Goal: Task Accomplishment & Management: Complete application form

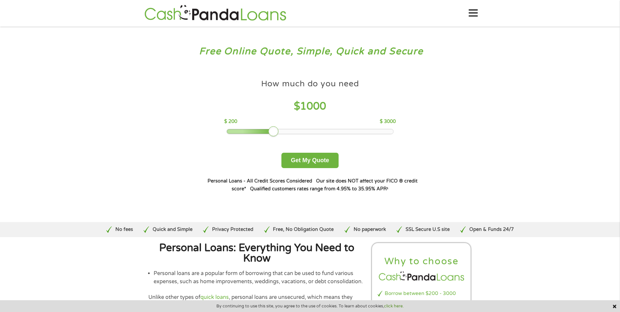
click at [343, 133] on div at bounding box center [310, 131] width 166 height 5
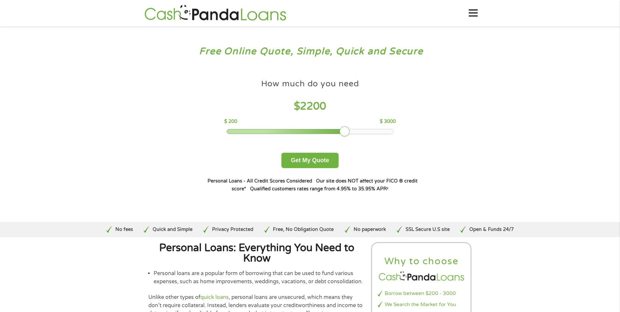
click at [360, 130] on div at bounding box center [310, 131] width 166 height 5
click at [371, 130] on div at bounding box center [310, 131] width 166 height 5
click at [377, 130] on div at bounding box center [310, 131] width 166 height 5
click at [318, 158] on button "Get My Quote" at bounding box center [309, 160] width 57 height 15
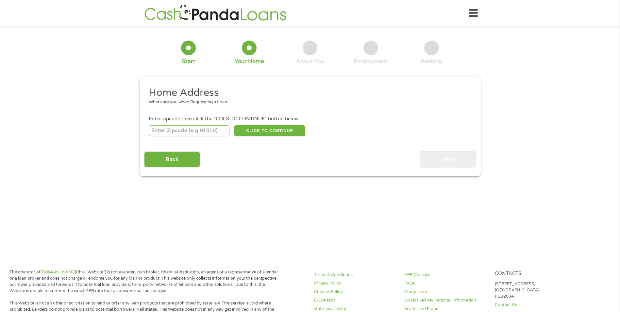
click at [181, 133] on input "number" at bounding box center [189, 130] width 81 height 11
type input "60628"
click at [292, 129] on button "CLICK TO CONTINUE" at bounding box center [269, 130] width 71 height 11
type input "60628"
type input "[GEOGRAPHIC_DATA]"
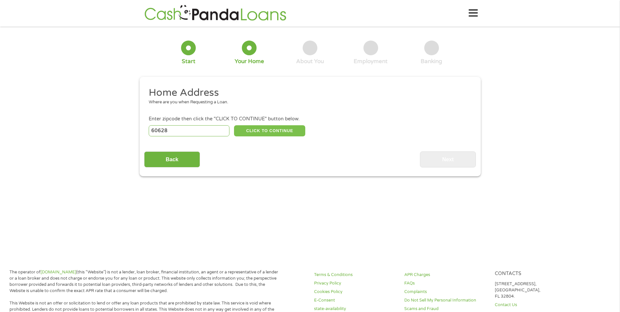
select select "[US_STATE]"
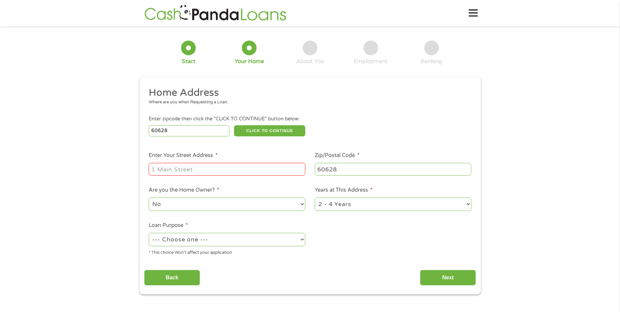
click at [213, 170] on input "Enter Your Street Address *" at bounding box center [227, 169] width 157 height 12
type input "[STREET_ADDRESS]"
click at [303, 237] on select "--- Choose one --- Pay Bills Debt Consolidation Home Improvement Major Purchase…" at bounding box center [227, 239] width 157 height 13
select select "paybills"
click at [149, 233] on select "--- Choose one --- Pay Bills Debt Consolidation Home Improvement Major Purchase…" at bounding box center [227, 239] width 157 height 13
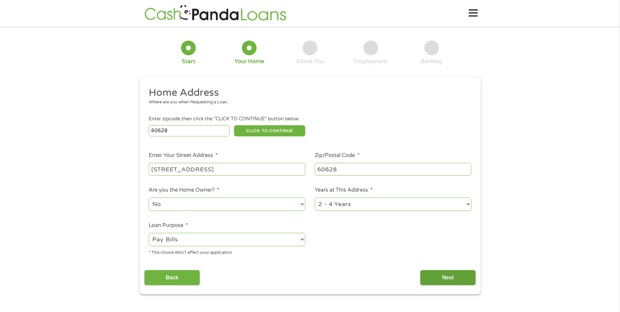
click at [432, 278] on input "Next" at bounding box center [448, 278] width 56 height 16
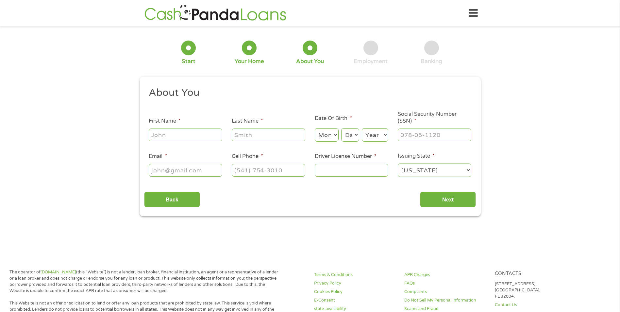
scroll to position [3, 3]
click at [188, 137] on input "First Name *" at bounding box center [186, 134] width 74 height 12
click at [171, 135] on input "First Name *" at bounding box center [186, 134] width 74 height 12
click at [168, 131] on input "First Name *" at bounding box center [186, 134] width 74 height 12
type input "Rashida"
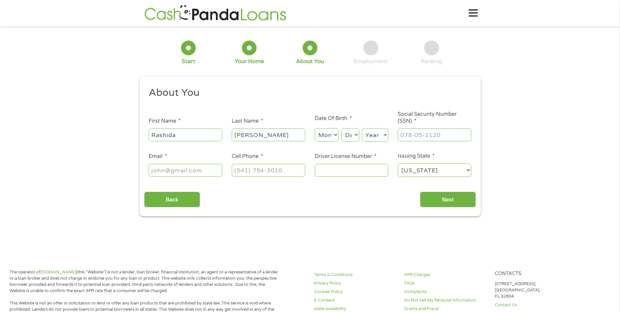
type input "[PERSON_NAME]"
select select "6"
select select "1975"
type input "354-76-5334"
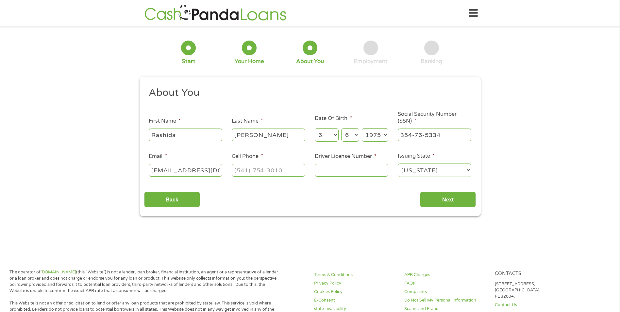
type input "[EMAIL_ADDRESS][DOMAIN_NAME]"
type input "[PHONE_NUMBER]"
type input "W34073575761"
